Goal: Task Accomplishment & Management: Manage account settings

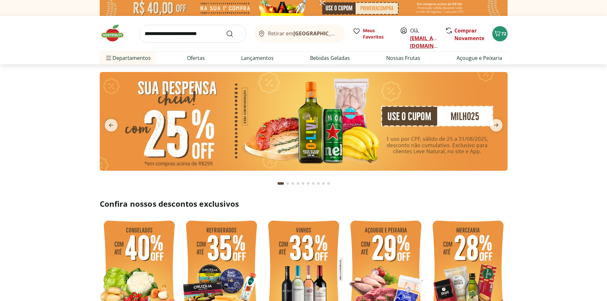
click at [425, 39] on link "[EMAIL_ADDRESS][DOMAIN_NAME]" at bounding box center [432, 42] width 44 height 15
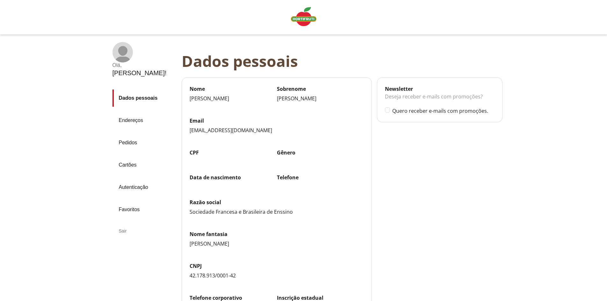
click at [130, 134] on link "Pedidos" at bounding box center [144, 142] width 64 height 17
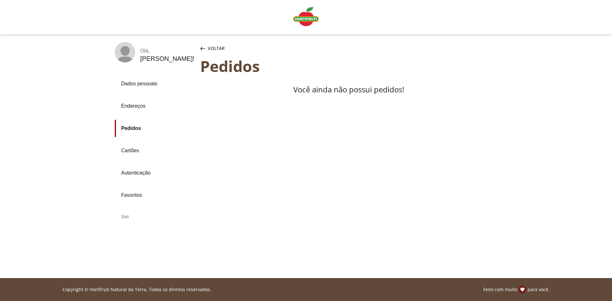
click at [130, 128] on link "Pedidos" at bounding box center [155, 128] width 80 height 17
click at [123, 215] on div "Sair" at bounding box center [155, 216] width 80 height 15
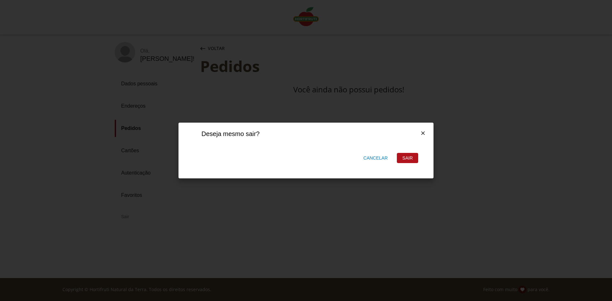
click at [410, 157] on div "Sair" at bounding box center [407, 158] width 21 height 10
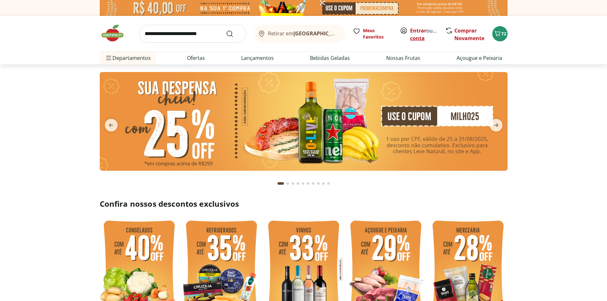
click at [426, 39] on link "Criar conta" at bounding box center [427, 34] width 35 height 15
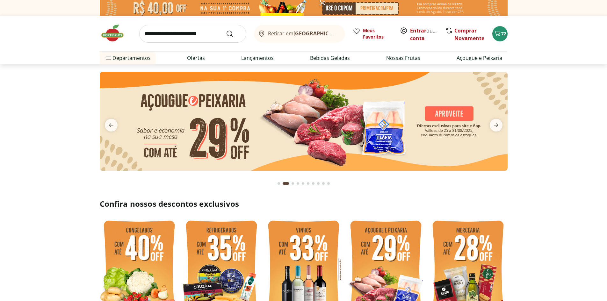
click at [416, 29] on link "Entrar" at bounding box center [418, 30] width 16 height 7
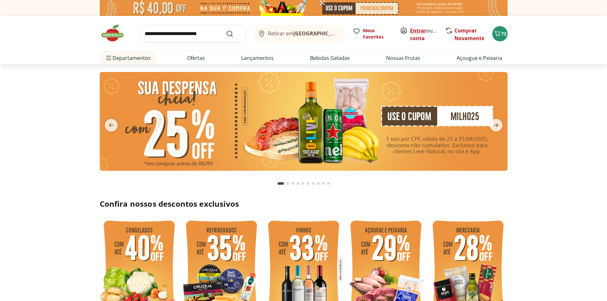
click at [419, 30] on link "Entrar" at bounding box center [418, 30] width 16 height 7
click at [498, 33] on icon "Carrinho" at bounding box center [497, 34] width 8 height 8
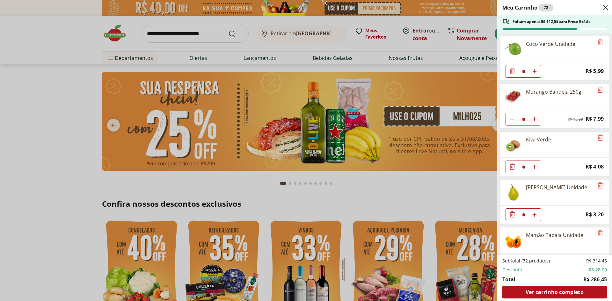
click at [416, 27] on div "Meu Carrinho 72 Faltam apenas R$ 112,55 para Frete Grátis Coco Verde Unidade * …" at bounding box center [306, 150] width 612 height 301
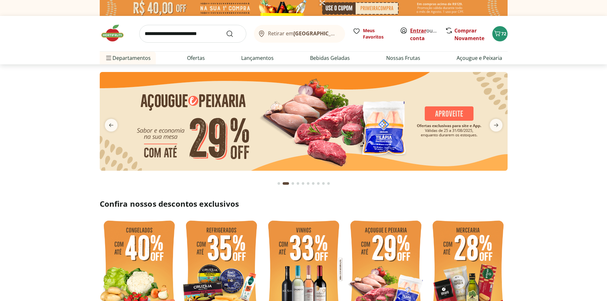
click at [417, 28] on link "Entrar" at bounding box center [418, 30] width 16 height 7
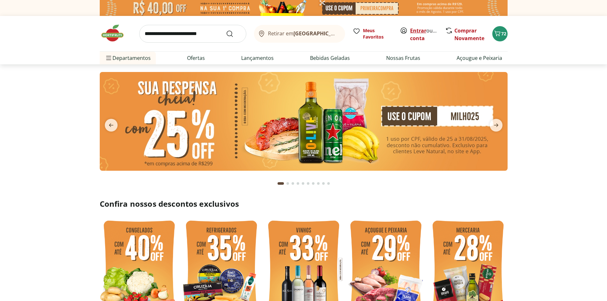
click at [424, 32] on link "Entrar" at bounding box center [418, 30] width 16 height 7
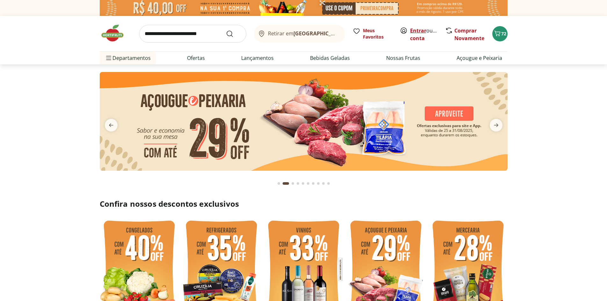
click at [419, 32] on link "Entrar" at bounding box center [418, 30] width 16 height 7
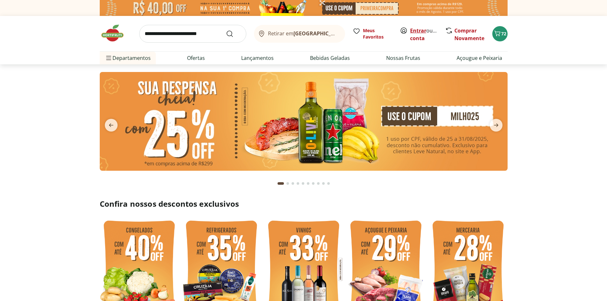
click at [414, 29] on link "Entrar" at bounding box center [418, 30] width 16 height 7
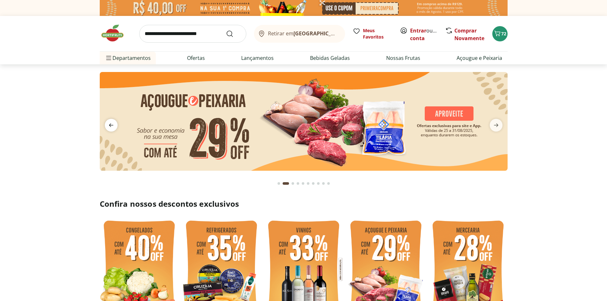
click at [106, 129] on span "previous" at bounding box center [111, 125] width 13 height 13
click at [420, 31] on link "Entrar" at bounding box center [418, 30] width 16 height 7
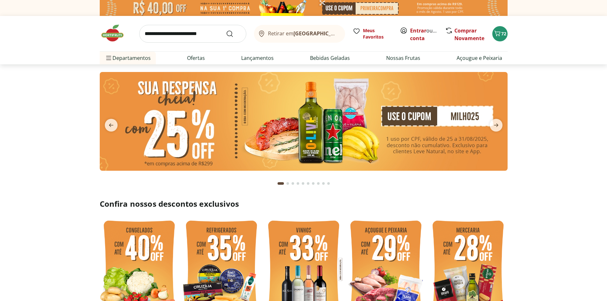
click at [402, 32] on icon at bounding box center [404, 31] width 8 height 8
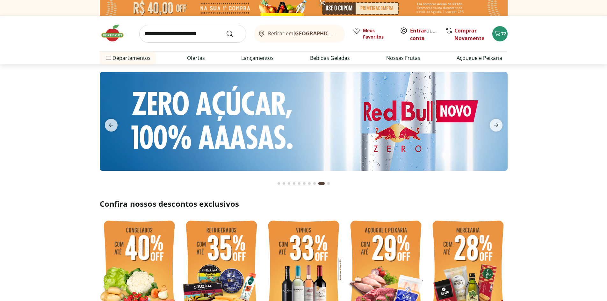
click at [414, 32] on link "Entrar" at bounding box center [418, 30] width 16 height 7
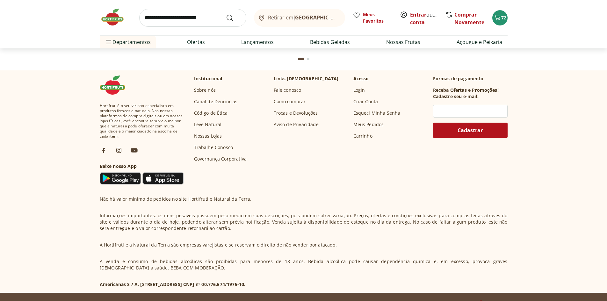
scroll to position [1888, 0]
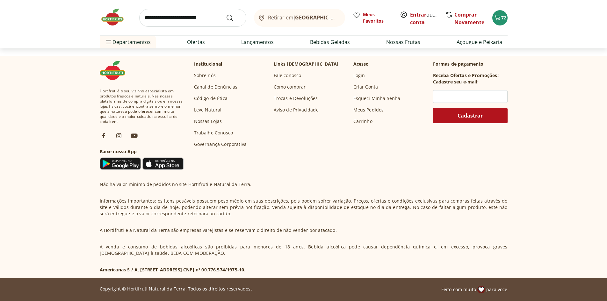
click at [373, 108] on link "Meus Pedidos" at bounding box center [368, 110] width 31 height 6
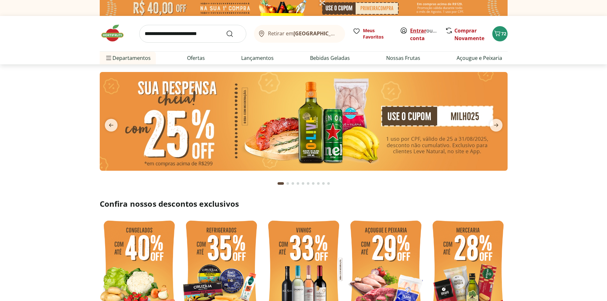
click at [425, 30] on link "Entrar" at bounding box center [418, 30] width 16 height 7
click at [412, 41] on link "[PERSON_NAME]" at bounding box center [430, 38] width 41 height 7
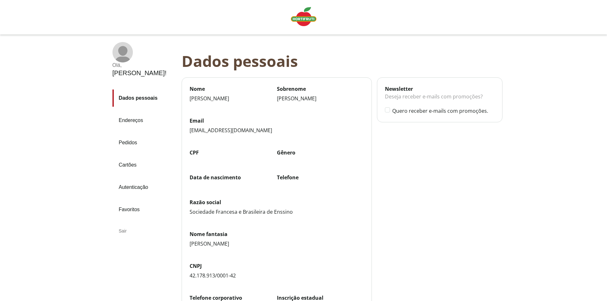
click at [129, 134] on link "Pedidos" at bounding box center [144, 142] width 64 height 17
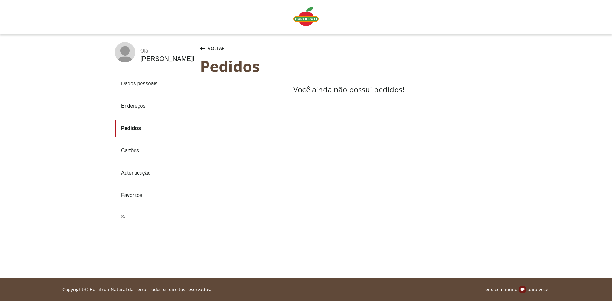
click at [132, 172] on link "Autenticação" at bounding box center [155, 172] width 80 height 17
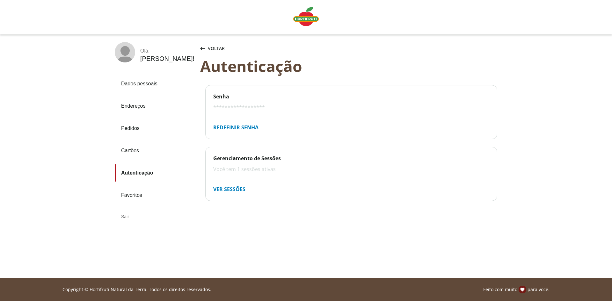
click at [230, 189] on div "Ver sessões" at bounding box center [229, 189] width 42 height 13
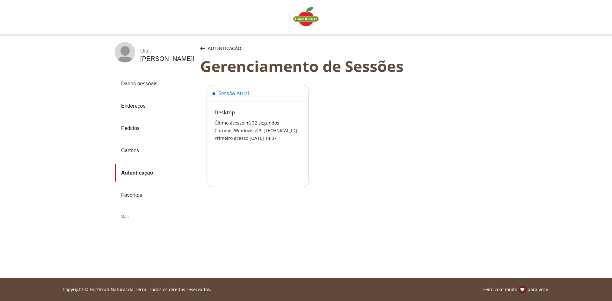
click at [140, 87] on link "Dados pessoais" at bounding box center [155, 83] width 80 height 17
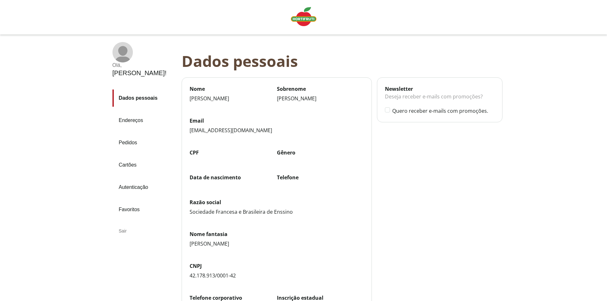
click at [125, 50] on icon at bounding box center [122, 51] width 9 height 10
click at [136, 90] on link "Dados pessoais" at bounding box center [144, 98] width 64 height 17
click at [302, 19] on img "Linha de sessão" at bounding box center [303, 16] width 25 height 19
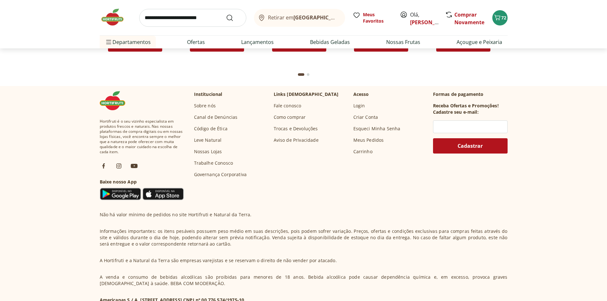
scroll to position [1824, 0]
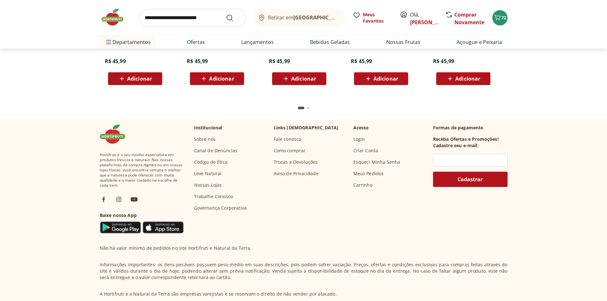
click at [291, 141] on link "Fale conosco" at bounding box center [288, 139] width 28 height 6
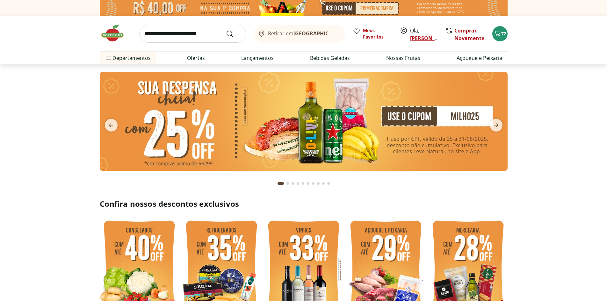
click at [421, 37] on link "[PERSON_NAME]" at bounding box center [430, 38] width 41 height 7
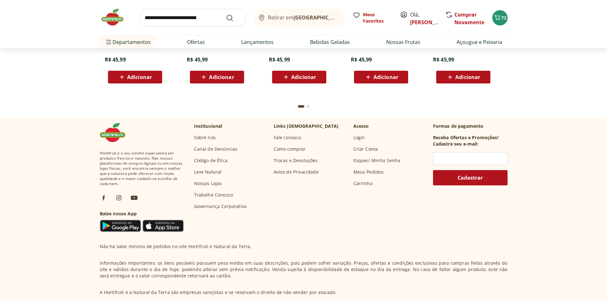
scroll to position [1760, 0]
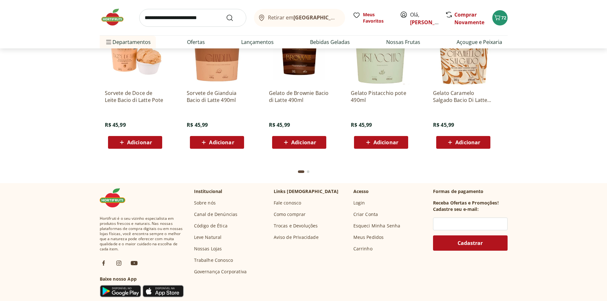
click at [293, 201] on link "Fale conosco" at bounding box center [288, 203] width 28 height 6
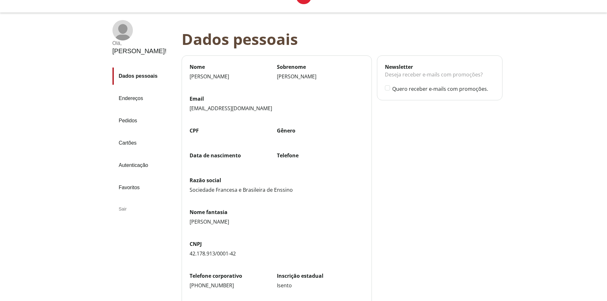
scroll to position [32, 0]
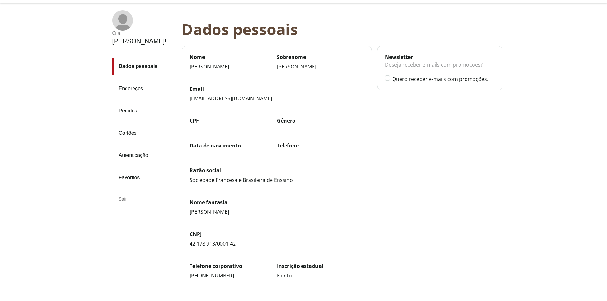
click at [122, 102] on link "Pedidos" at bounding box center [144, 110] width 64 height 17
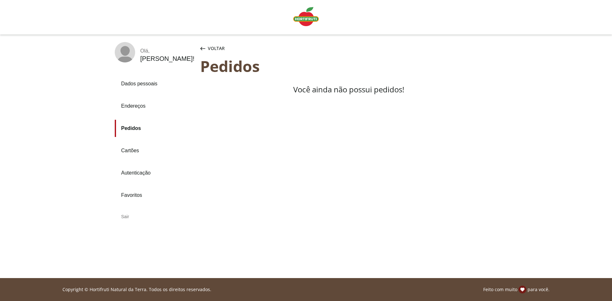
click at [123, 104] on link "Endereços" at bounding box center [155, 105] width 80 height 17
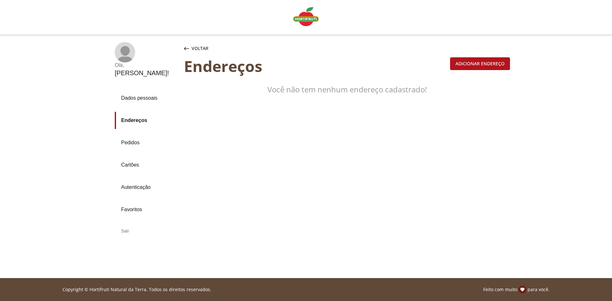
click at [495, 68] on div "Adicionar endereço" at bounding box center [479, 64] width 59 height 12
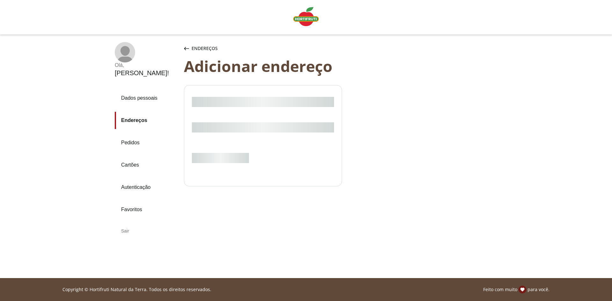
select select "***"
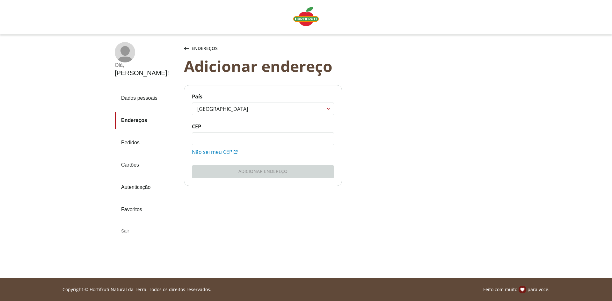
click at [221, 143] on input "CEP" at bounding box center [262, 139] width 141 height 12
type input "*********"
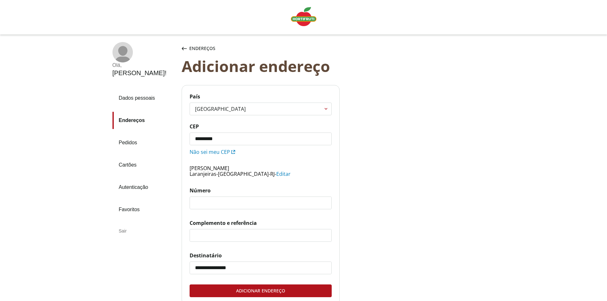
click at [220, 205] on input "Número" at bounding box center [260, 203] width 141 height 12
type input "***"
click at [222, 233] on input "Complemento e referência" at bounding box center [260, 235] width 141 height 12
type input "**********"
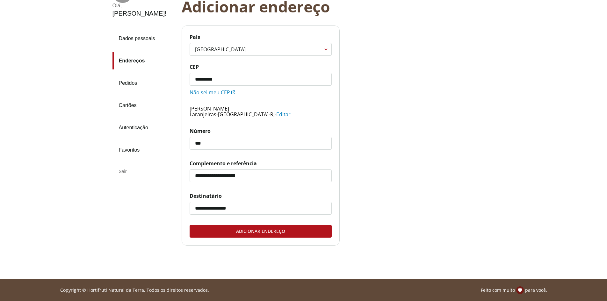
scroll to position [60, 0]
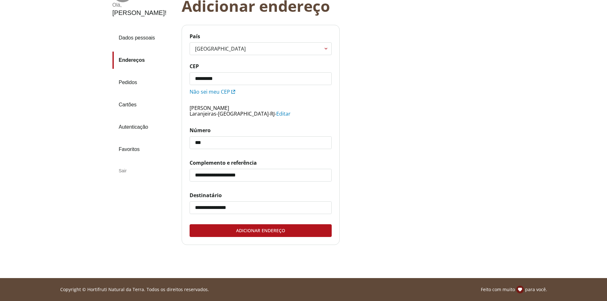
click at [236, 237] on div "Adicionar endereço" at bounding box center [260, 231] width 141 height 12
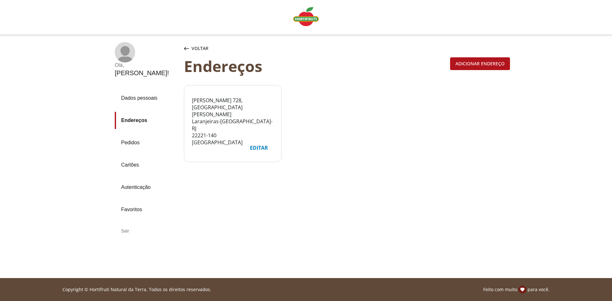
click at [139, 134] on link "Pedidos" at bounding box center [147, 142] width 64 height 17
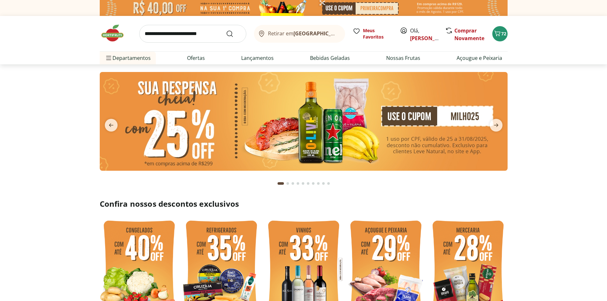
click at [406, 34] on icon at bounding box center [404, 31] width 8 height 8
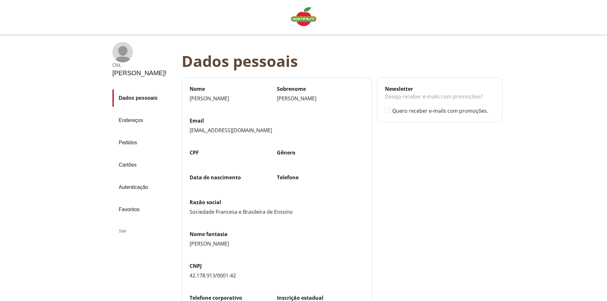
click at [136, 112] on link "Endereços" at bounding box center [144, 120] width 64 height 17
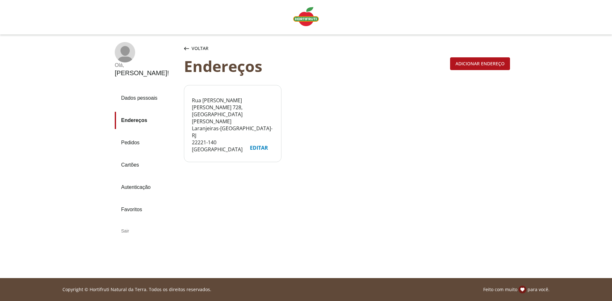
click at [133, 134] on link "Pedidos" at bounding box center [147, 142] width 64 height 17
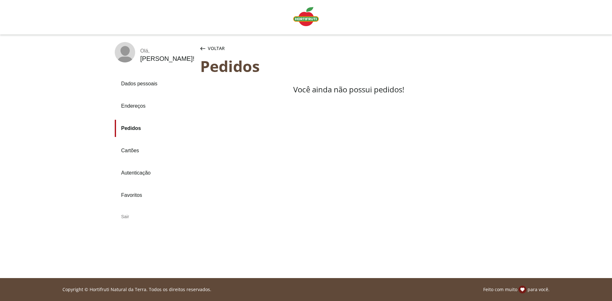
click at [127, 153] on link "Cartões" at bounding box center [155, 150] width 80 height 17
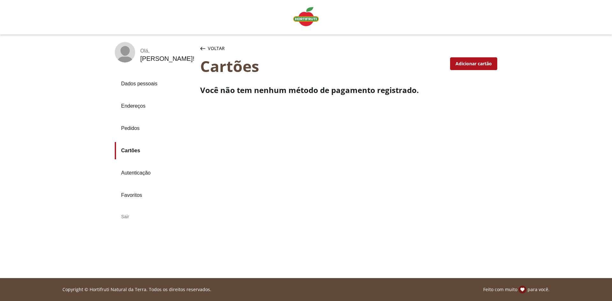
click at [129, 175] on link "Autenticação" at bounding box center [155, 172] width 80 height 17
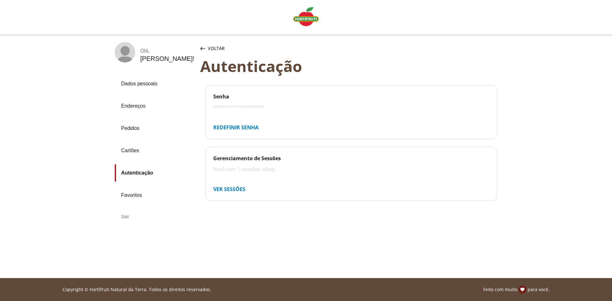
click at [131, 197] on link "Favoritos" at bounding box center [155, 195] width 80 height 17
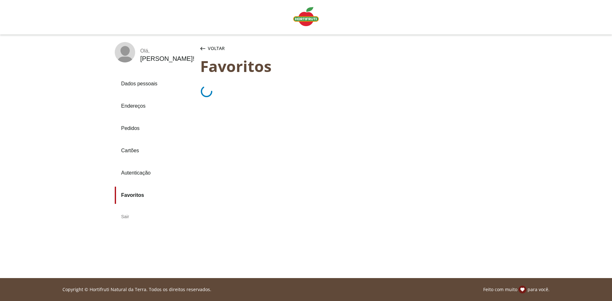
click at [139, 84] on link "Dados pessoais" at bounding box center [155, 83] width 80 height 17
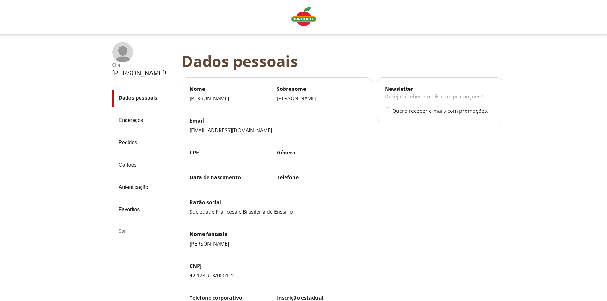
click at [198, 154] on label "CPF" at bounding box center [233, 152] width 87 height 7
drag, startPoint x: 196, startPoint y: 98, endPoint x: 281, endPoint y: 101, distance: 85.4
click at [280, 101] on div "Nome [PERSON_NAME] Sobrenome [PERSON_NAME]" at bounding box center [277, 101] width 175 height 32
click at [293, 100] on div "[PERSON_NAME]" at bounding box center [320, 98] width 87 height 7
